Goal: Browse casually

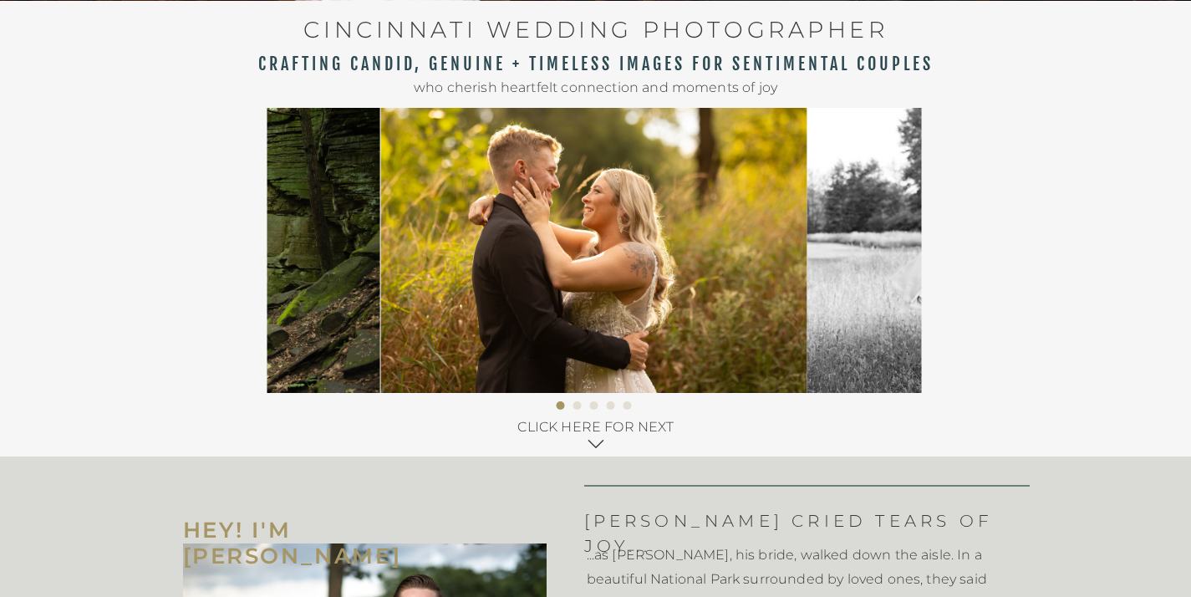
scroll to position [496, 0]
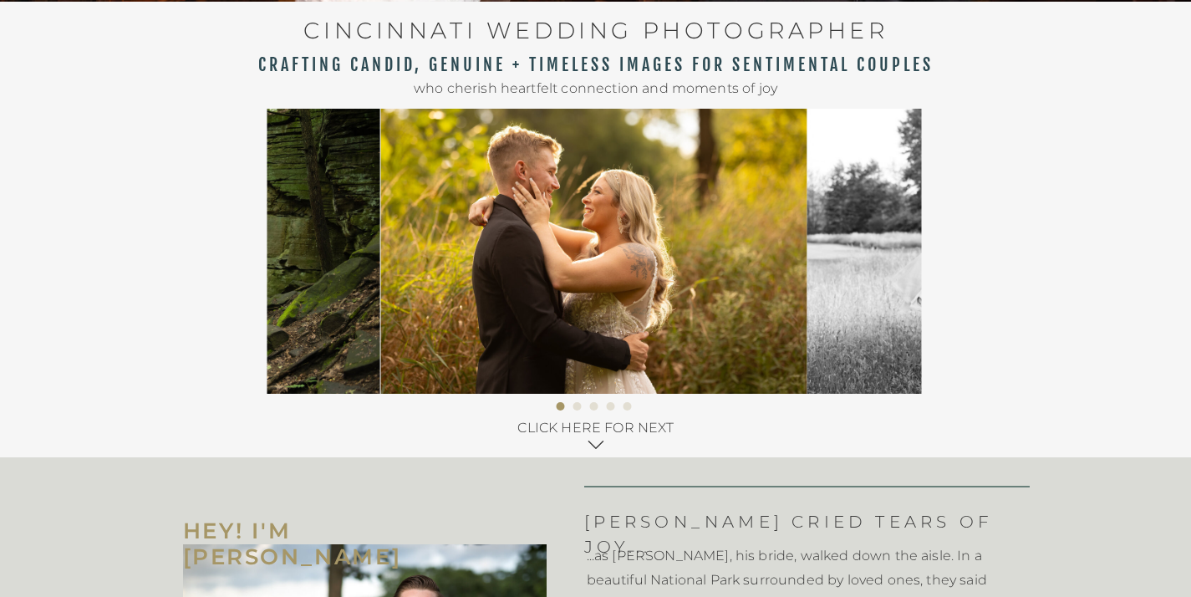
click at [582, 273] on img at bounding box center [593, 251] width 427 height 285
click at [580, 407] on li "Page dot 2" at bounding box center [578, 406] width 8 height 8
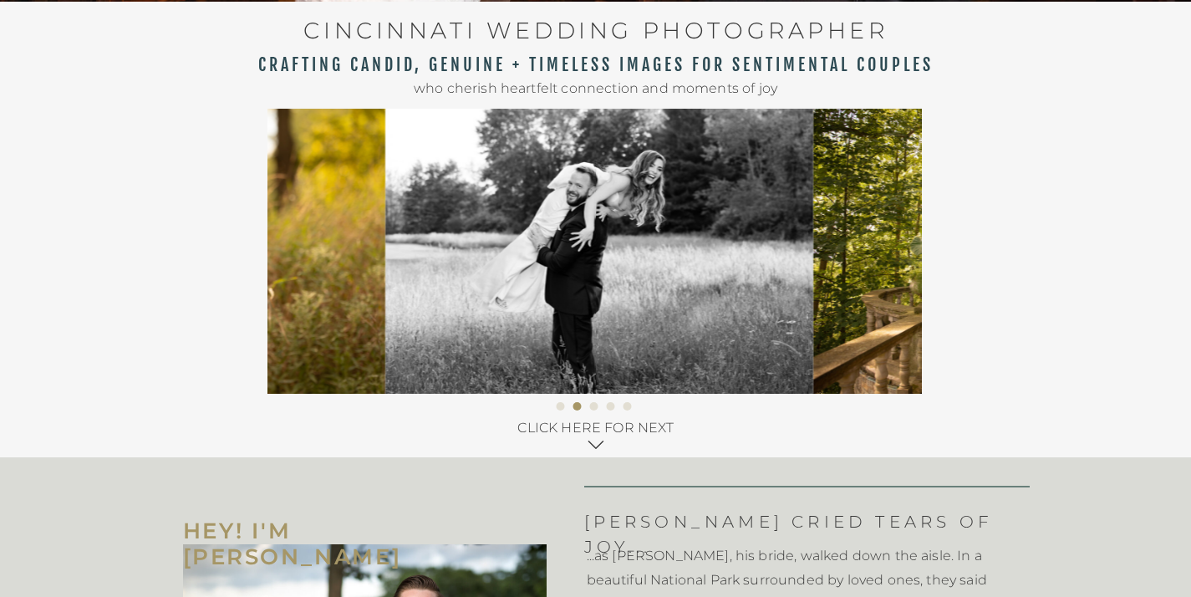
click at [594, 406] on li "Page dot 3" at bounding box center [594, 406] width 8 height 8
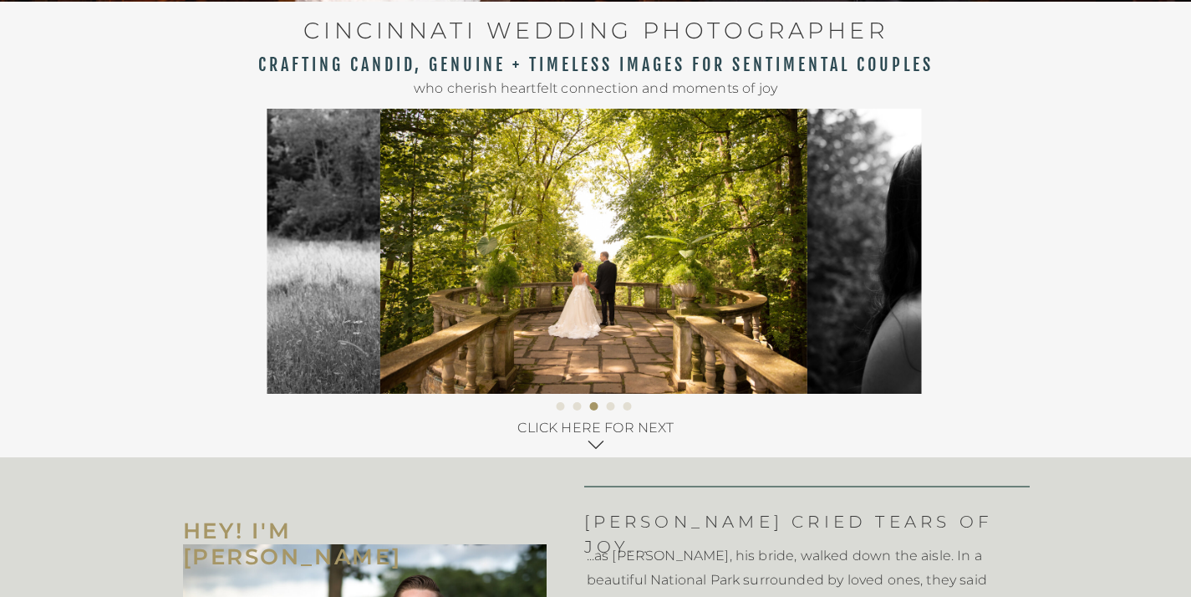
click at [611, 407] on li "Page dot 4" at bounding box center [611, 406] width 8 height 8
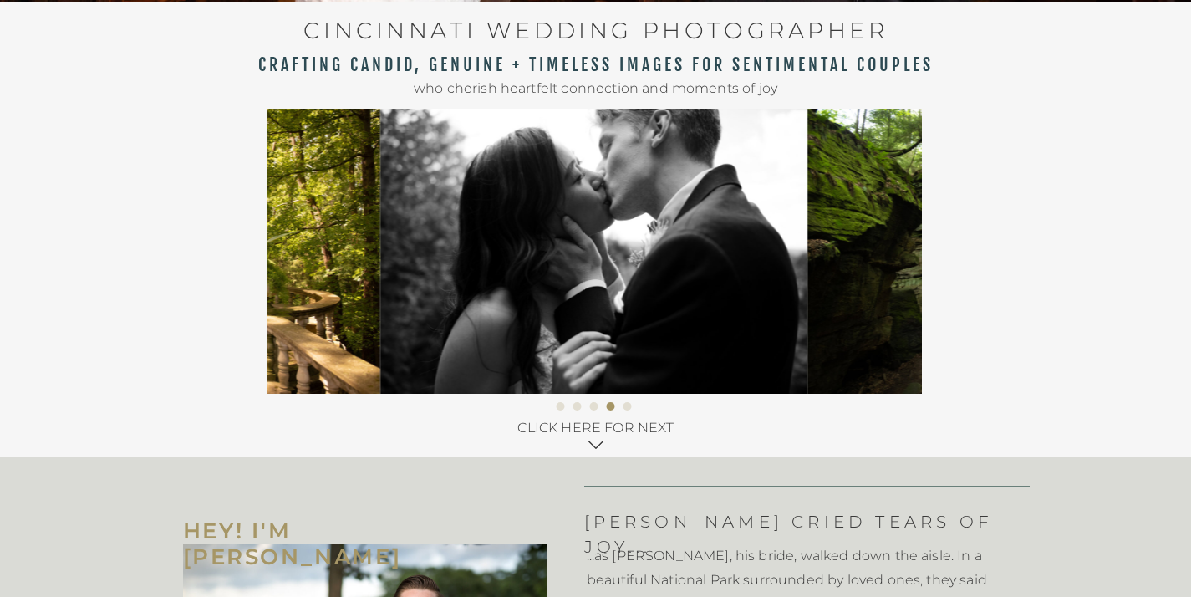
click at [627, 403] on li "Page dot 5" at bounding box center [628, 406] width 8 height 8
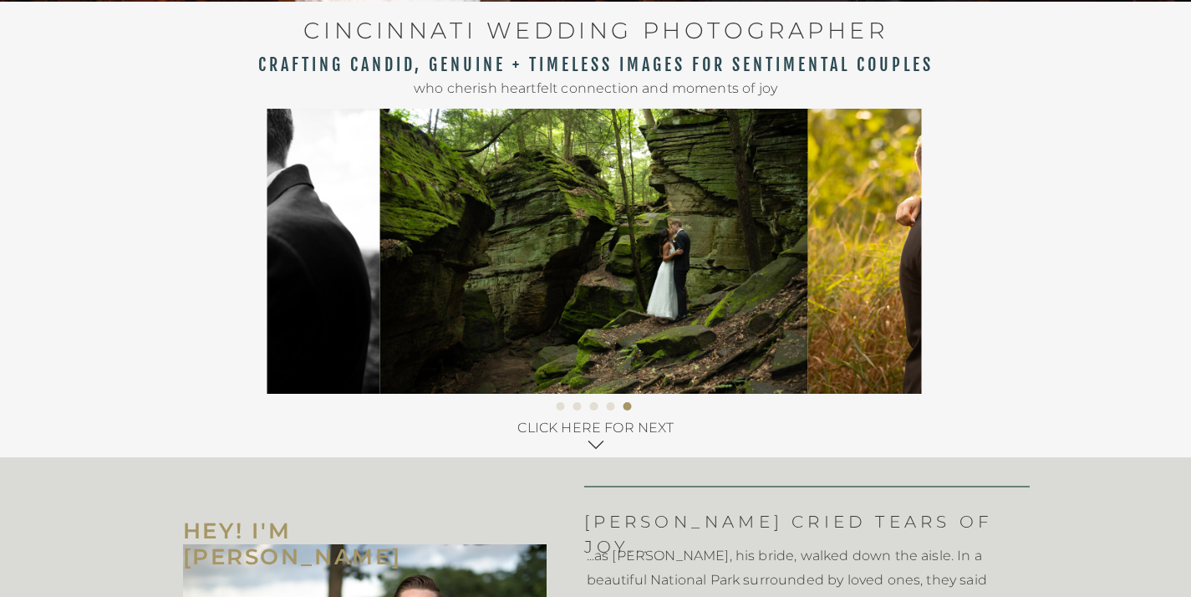
scroll to position [495, 0]
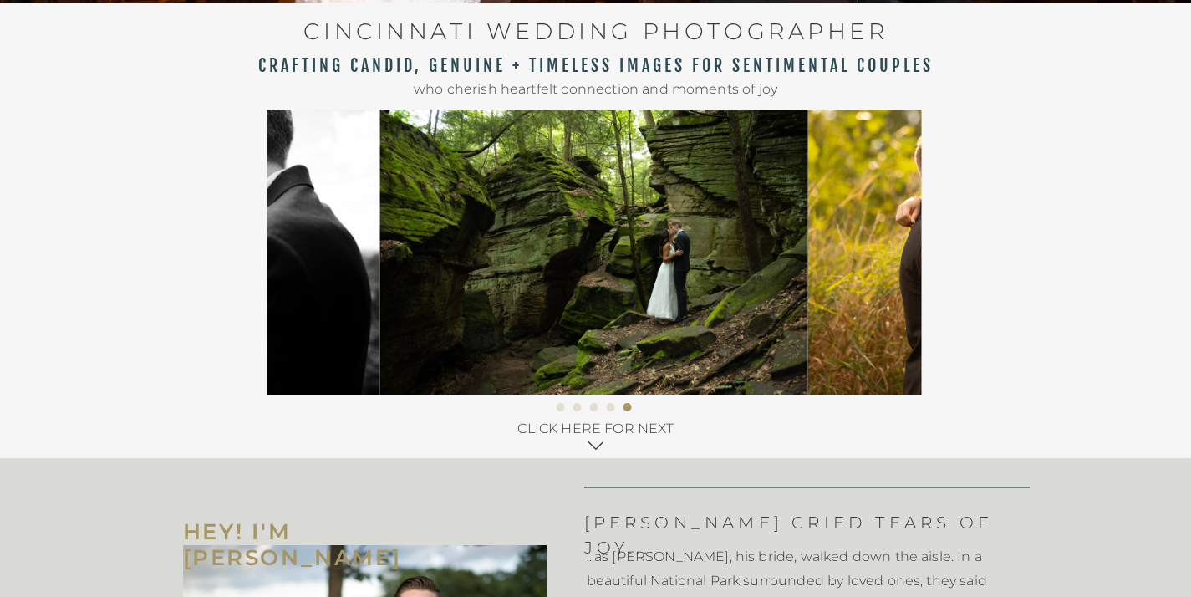
click at [825, 259] on img at bounding box center [1021, 252] width 427 height 285
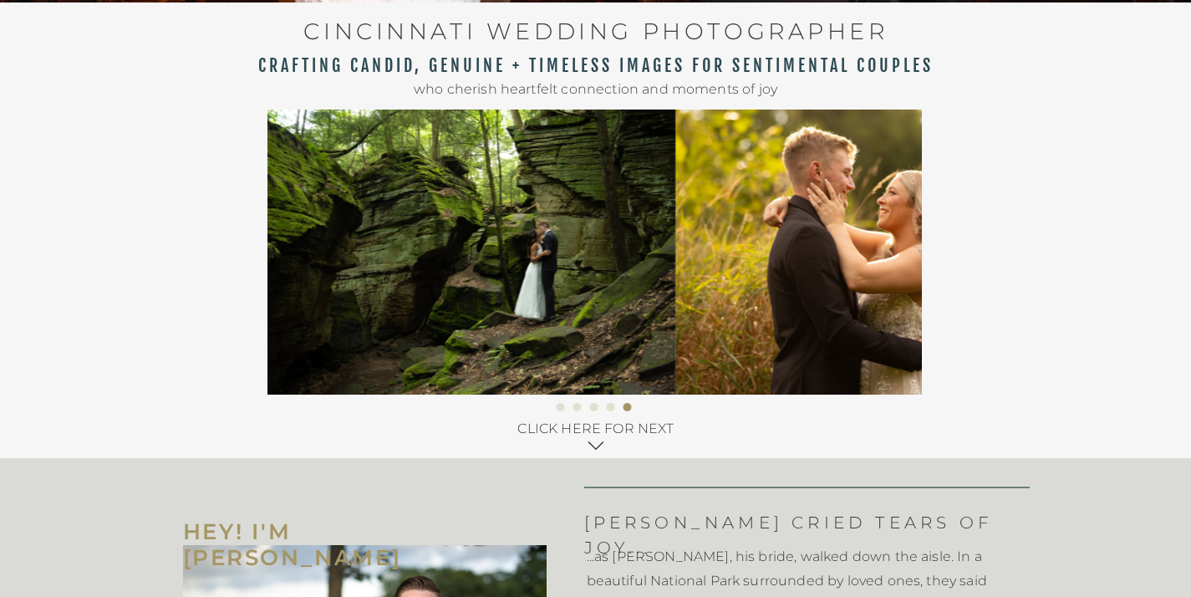
click at [676, 264] on img at bounding box center [889, 252] width 427 height 285
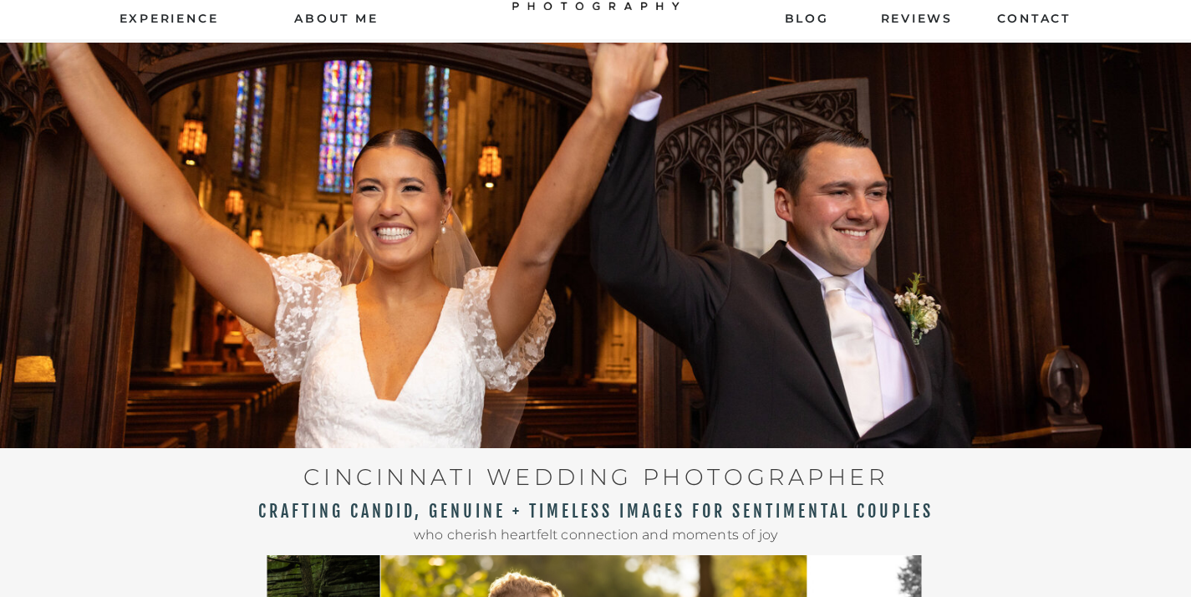
scroll to position [0, 0]
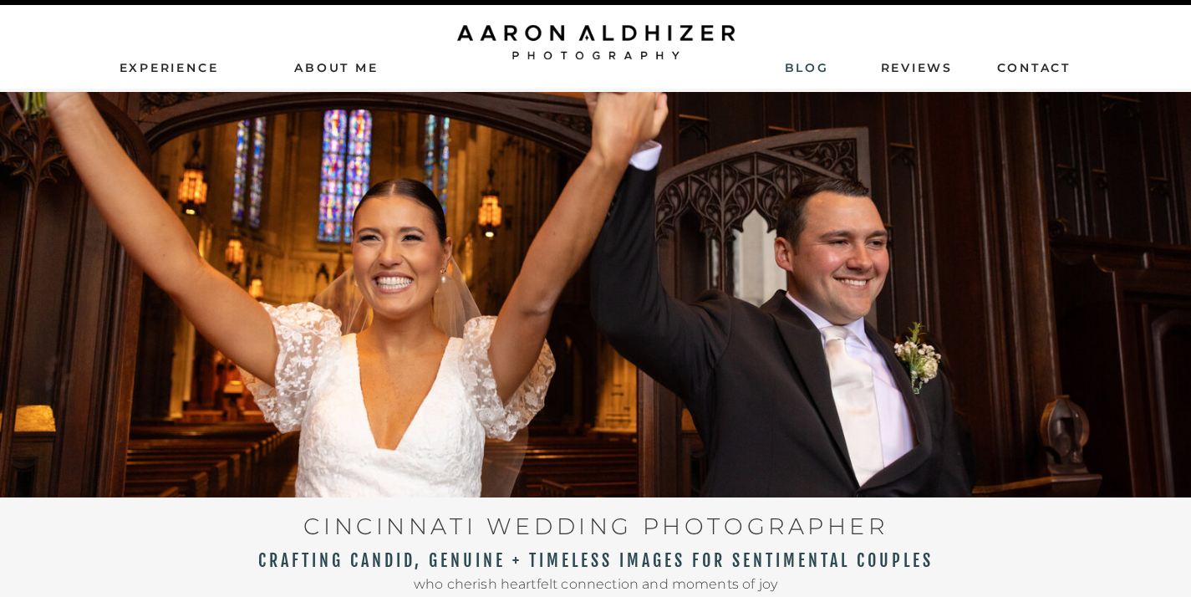
click at [801, 74] on nav "Blog" at bounding box center [806, 66] width 43 height 15
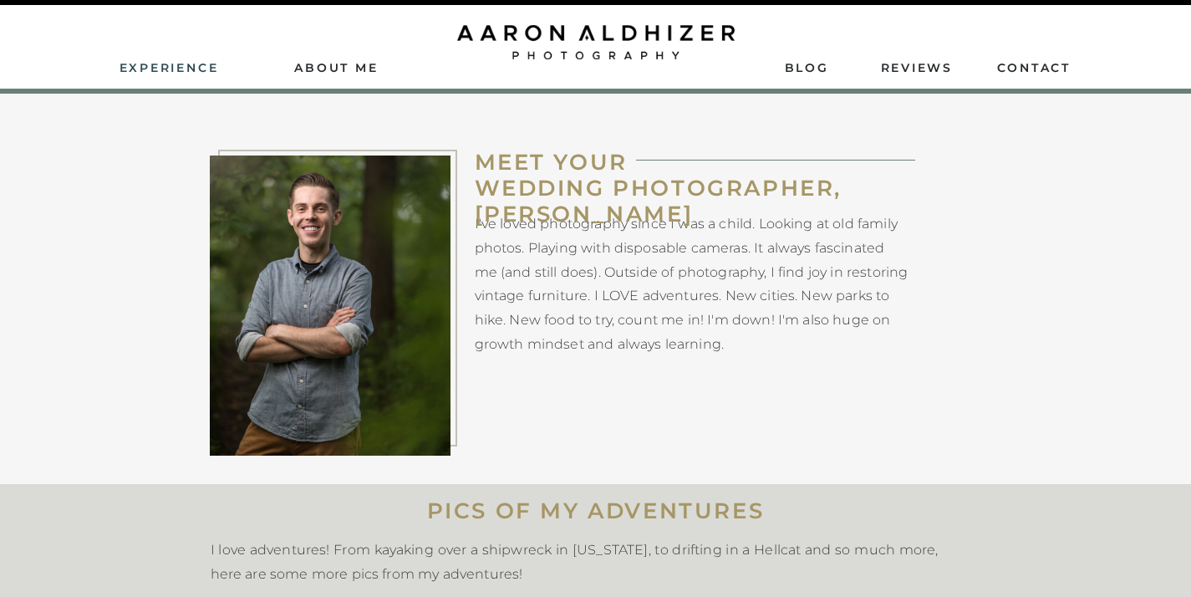
click at [214, 73] on nav "Experience" at bounding box center [171, 66] width 102 height 15
